Goal: Answer question/provide support: Share knowledge or assist other users

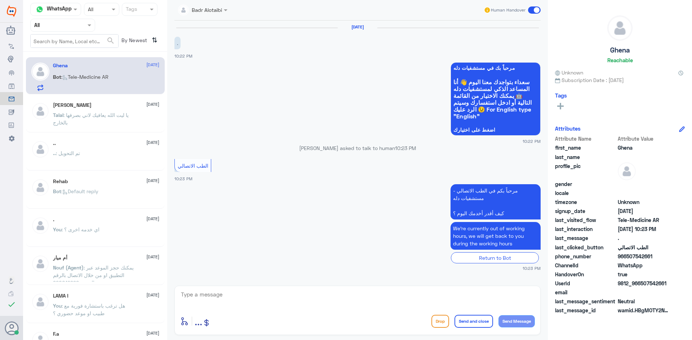
drag, startPoint x: 667, startPoint y: 283, endPoint x: 638, endPoint y: 284, distance: 29.6
click at [638, 284] on span "9812_966507542661" at bounding box center [643, 284] width 52 height 8
click at [663, 278] on span "true" at bounding box center [643, 275] width 52 height 8
drag, startPoint x: 668, startPoint y: 282, endPoint x: 640, endPoint y: 284, distance: 27.8
click at [640, 284] on span "9812_966507542661" at bounding box center [643, 284] width 52 height 8
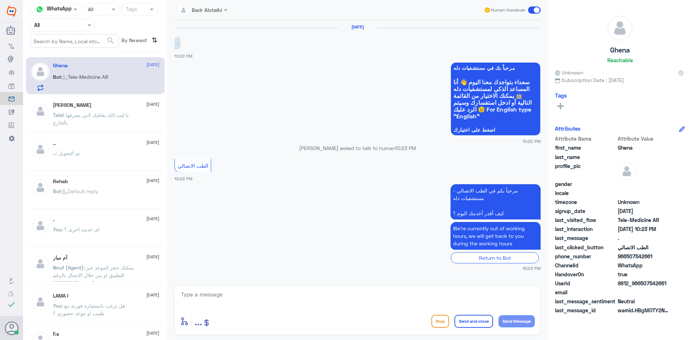
copy span "507542661"
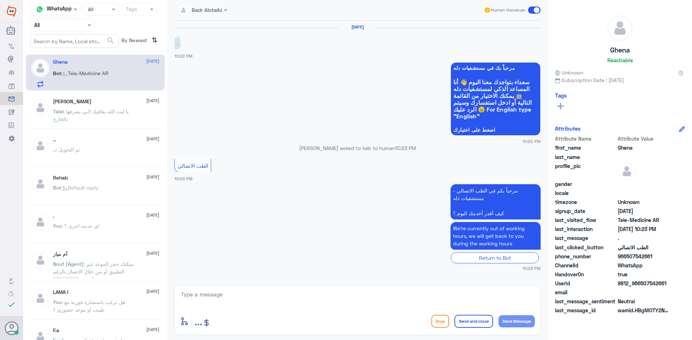
click at [538, 11] on span at bounding box center [534, 9] width 13 height 7
click at [0, 0] on input "checkbox" at bounding box center [0, 0] width 0 height 0
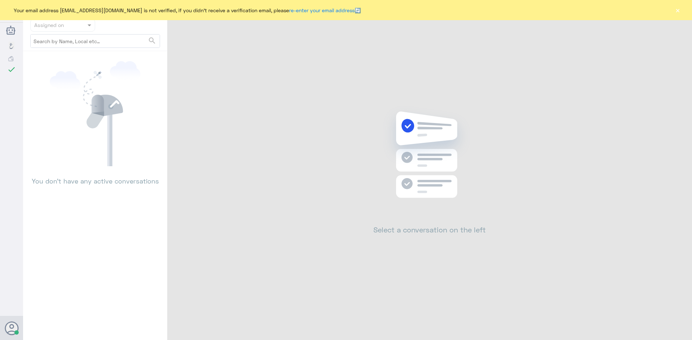
click at [678, 11] on button "×" at bounding box center [677, 9] width 7 height 7
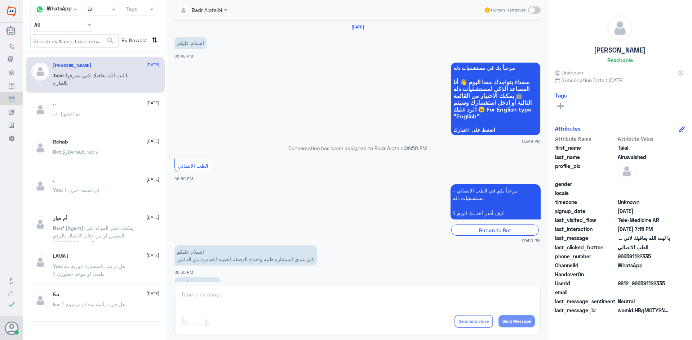
scroll to position [164, 0]
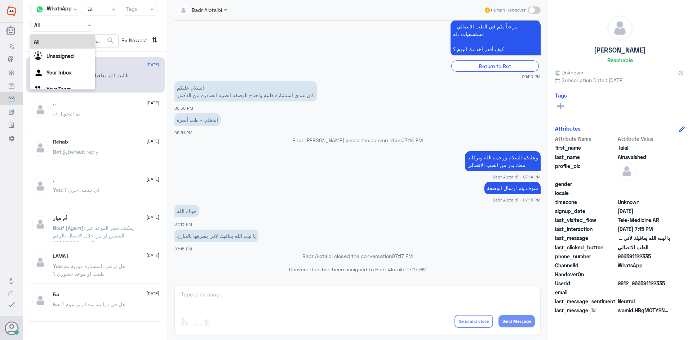
click at [76, 28] on div at bounding box center [63, 25] width 64 height 8
click at [68, 50] on div "Unassigned" at bounding box center [62, 57] width 65 height 17
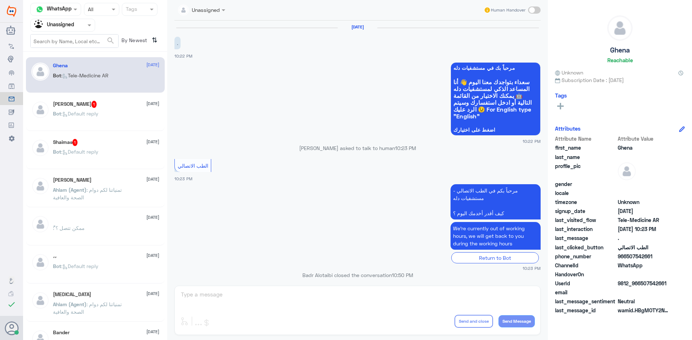
scroll to position [6, 0]
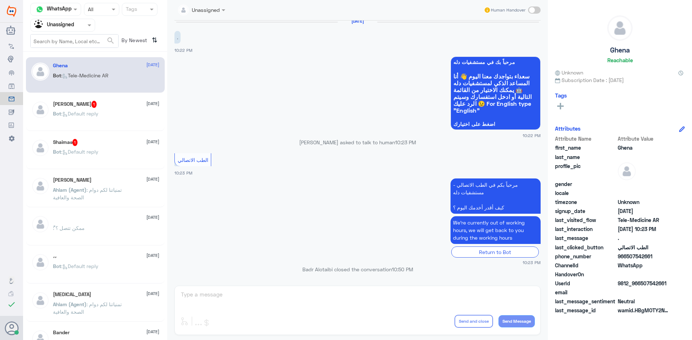
click at [103, 109] on div "Meshael Aljebali 1 19 August Bot : Default reply" at bounding box center [106, 114] width 106 height 27
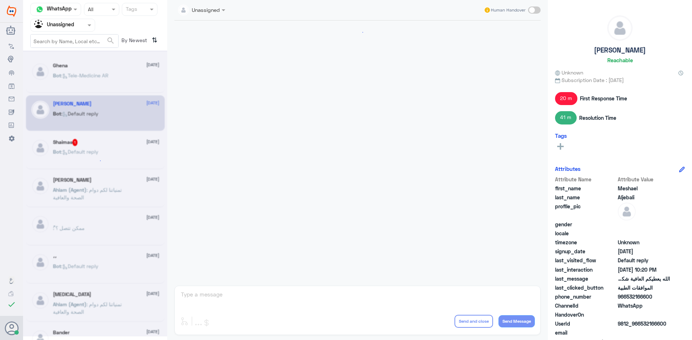
scroll to position [618, 0]
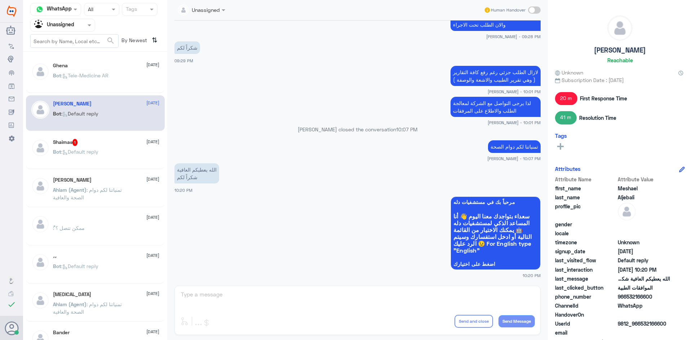
click at [116, 153] on div "Bot : Default reply" at bounding box center [106, 158] width 106 height 16
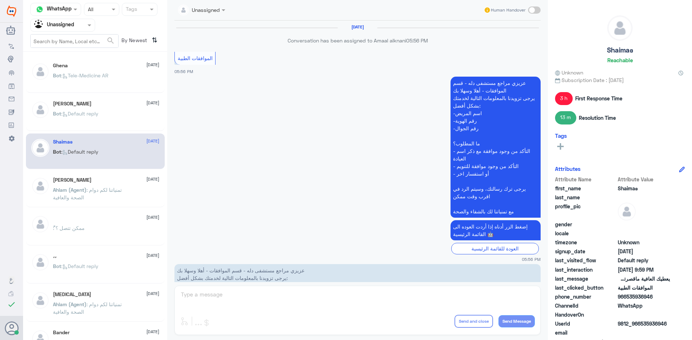
scroll to position [916, 0]
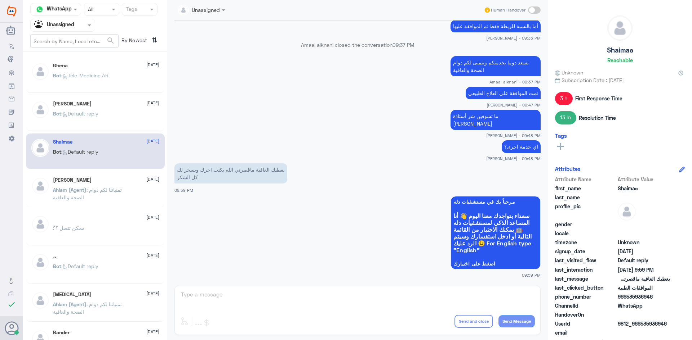
click at [92, 215] on div "ً 19 August ً : ممكن تتصل ؟" at bounding box center [95, 228] width 139 height 36
click at [91, 221] on div "ً 19 August" at bounding box center [106, 218] width 106 height 6
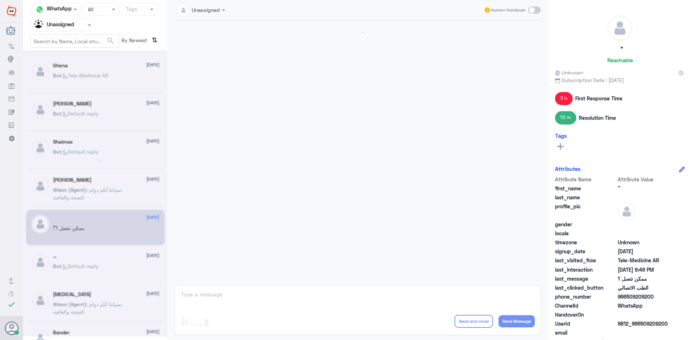
scroll to position [194, 0]
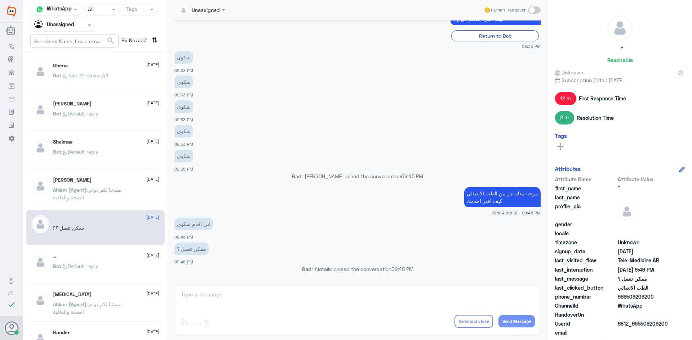
click at [85, 25] on div at bounding box center [63, 25] width 64 height 8
click at [71, 43] on div "All" at bounding box center [62, 41] width 65 height 13
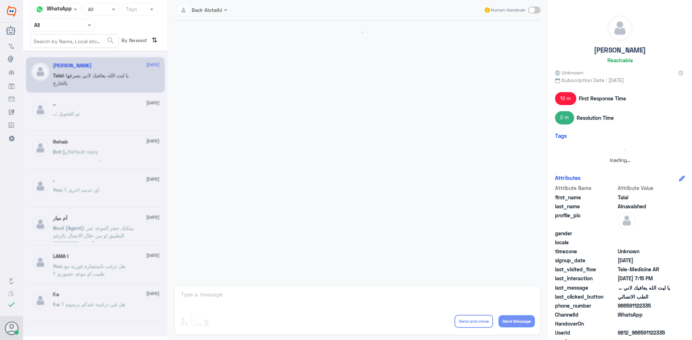
scroll to position [164, 0]
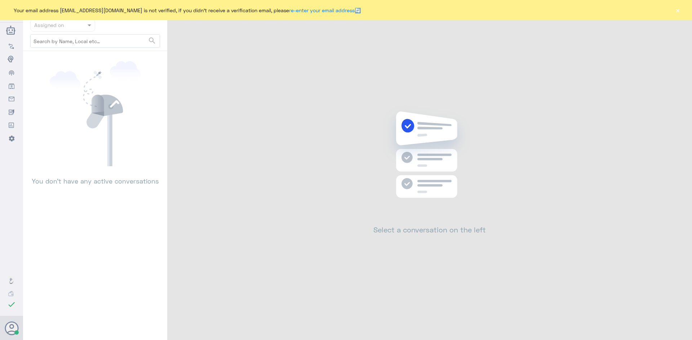
click at [680, 13] on button "×" at bounding box center [677, 9] width 7 height 7
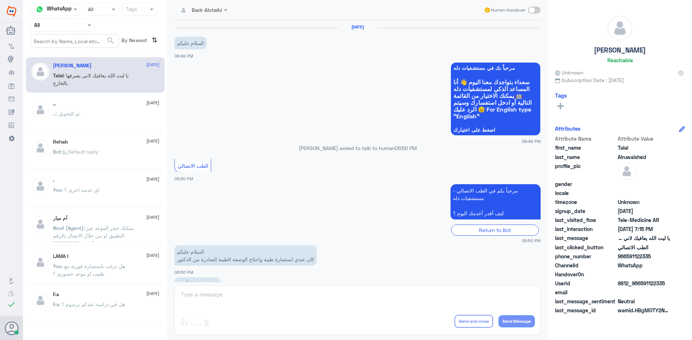
scroll to position [164, 0]
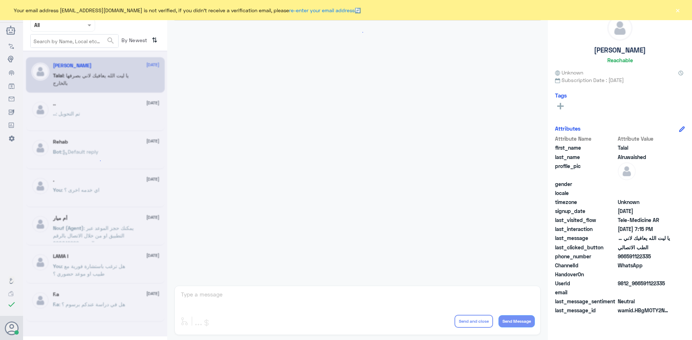
scroll to position [164, 0]
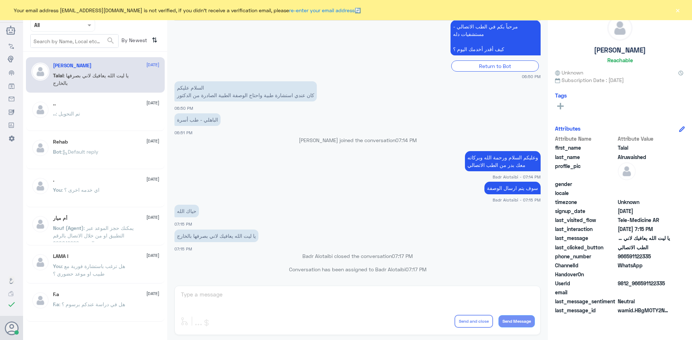
click at [676, 13] on button "×" at bounding box center [677, 9] width 7 height 7
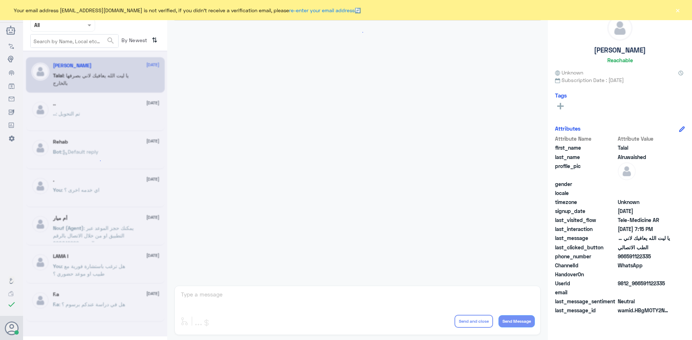
scroll to position [164, 0]
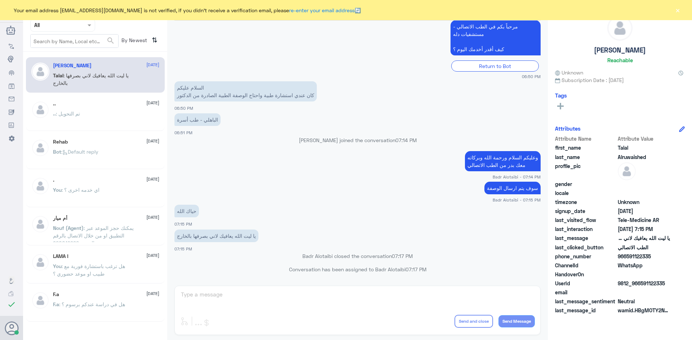
click at [679, 10] on button "×" at bounding box center [677, 9] width 7 height 7
